Goal: Find specific fact: Find specific fact

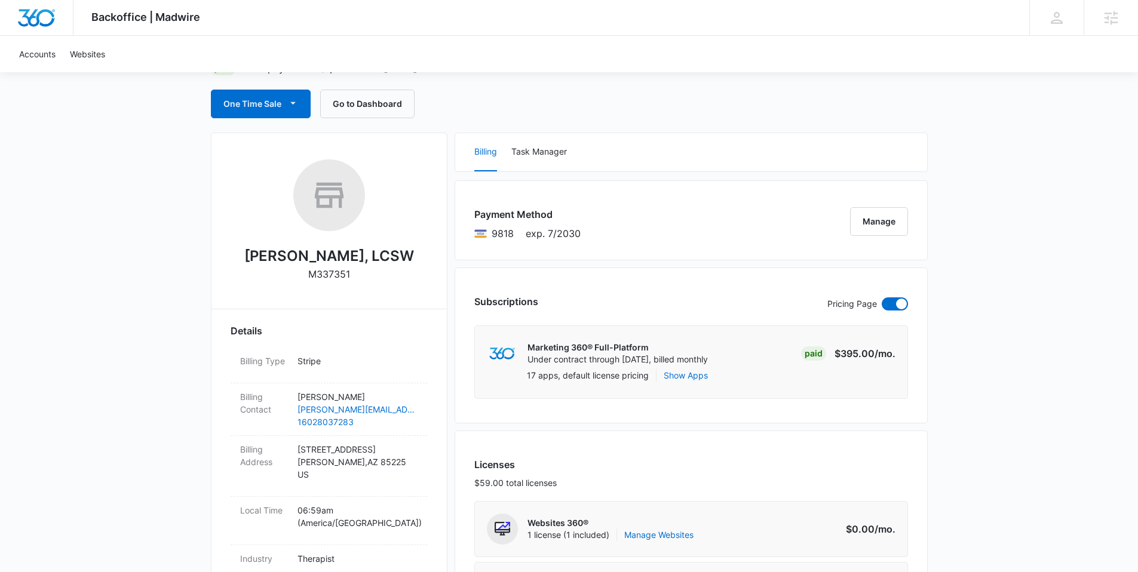
scroll to position [111, 0]
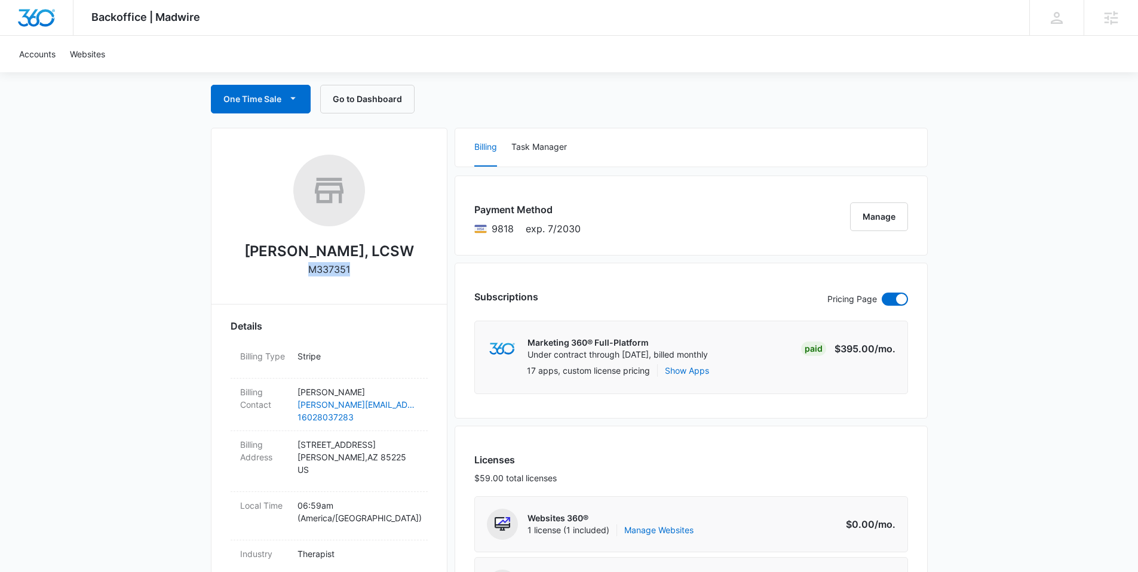
drag, startPoint x: 352, startPoint y: 266, endPoint x: 327, endPoint y: 266, distance: 25.1
click at [305, 273] on div "[PERSON_NAME], LCSW M337351" at bounding box center [329, 220] width 197 height 130
copy p "M337351"
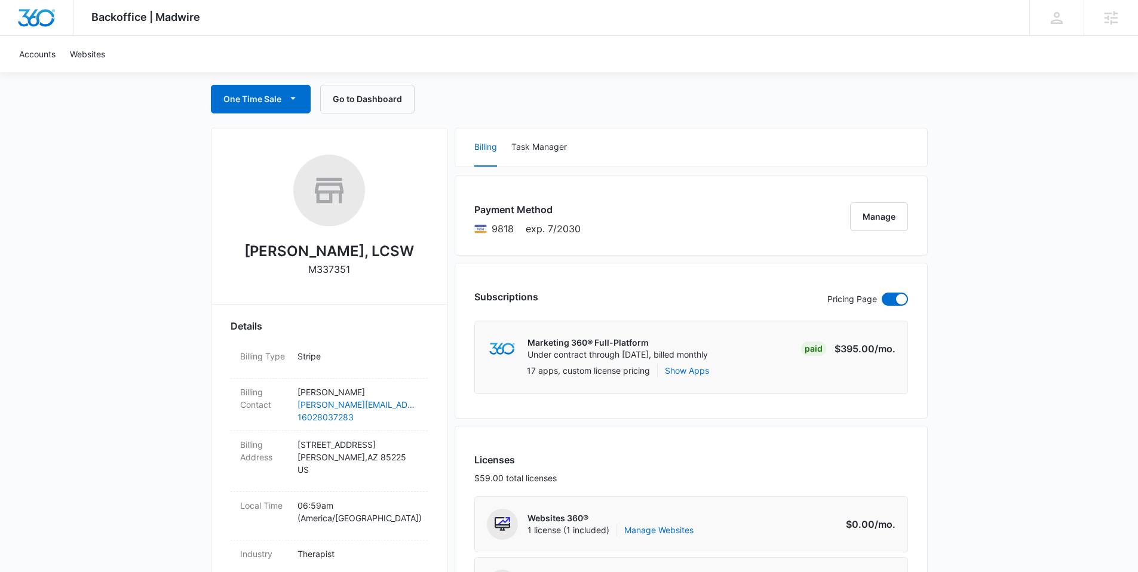
drag, startPoint x: 353, startPoint y: 272, endPoint x: 296, endPoint y: 269, distance: 57.4
click at [296, 269] on div "Elizabeth Gluff, LCSW M337351" at bounding box center [329, 220] width 197 height 130
click at [393, 240] on div "Elizabeth Gluff, LCSW M337351" at bounding box center [329, 220] width 197 height 130
drag, startPoint x: 349, startPoint y: 275, endPoint x: 293, endPoint y: 269, distance: 57.1
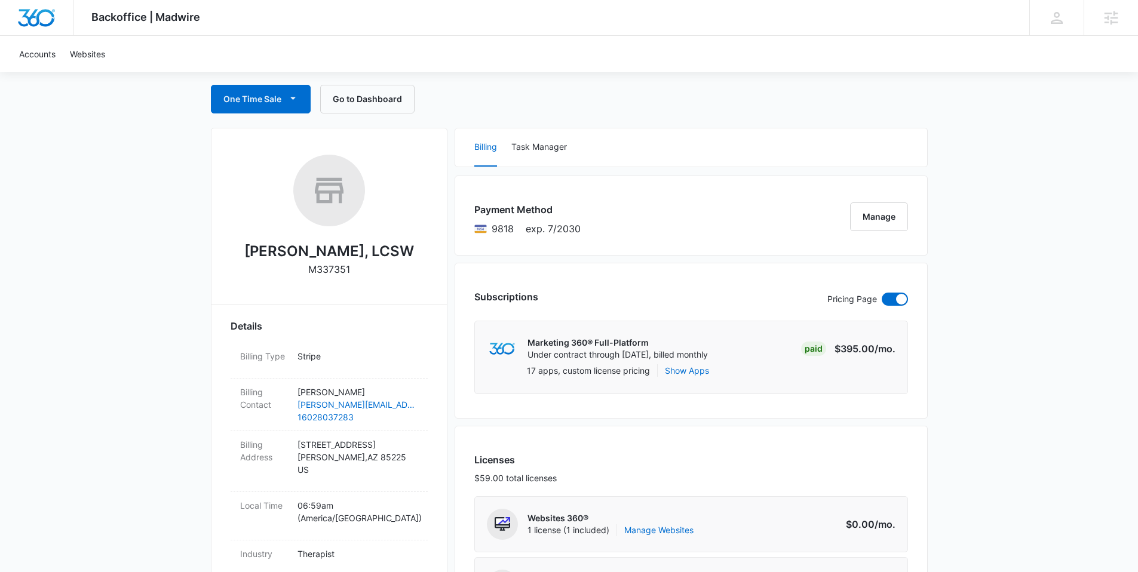
click at [293, 269] on div "Elizabeth Gluff, LCSW M337351" at bounding box center [329, 220] width 197 height 130
copy div "M337351"
